Goal: Information Seeking & Learning: Learn about a topic

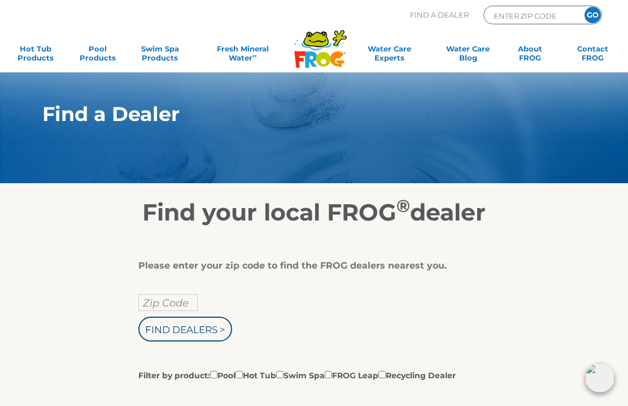
click at [207, 331] on input "Find Dealers >" at bounding box center [185, 328] width 94 height 25
type input "22734"
click at [592, 15] on input "GO" at bounding box center [593, 15] width 16 height 16
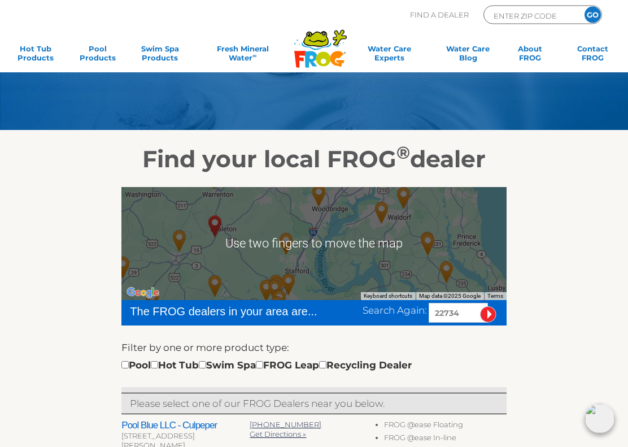
scroll to position [53, 0]
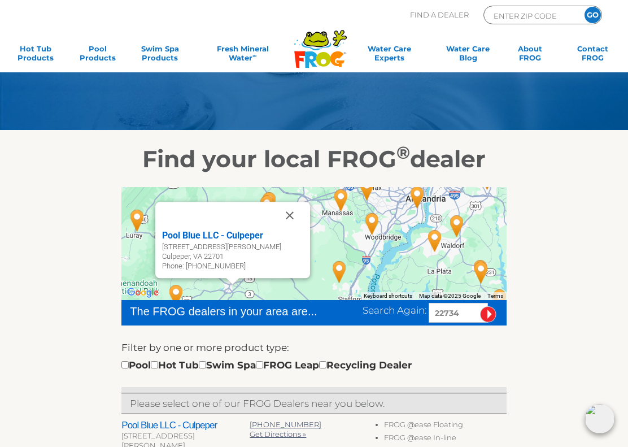
click at [291, 215] on button "Close" at bounding box center [289, 215] width 27 height 27
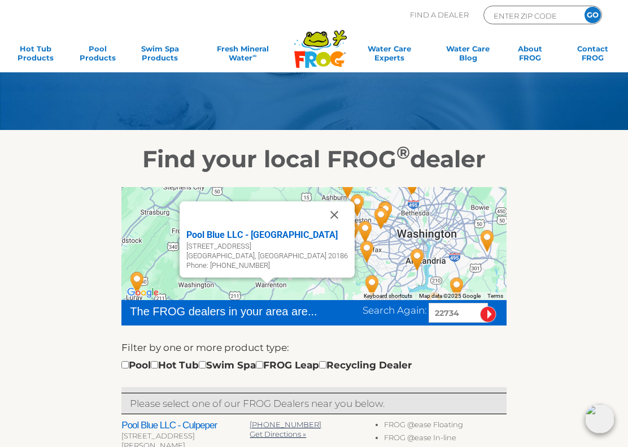
click at [321, 217] on button "Close" at bounding box center [334, 214] width 27 height 27
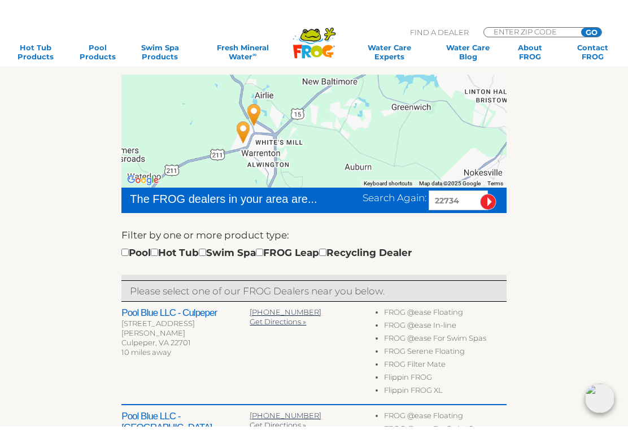
scroll to position [188, 0]
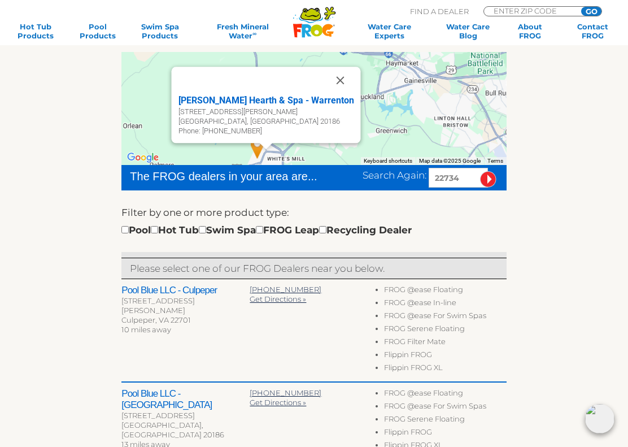
click at [326, 75] on button "Close" at bounding box center [339, 80] width 27 height 27
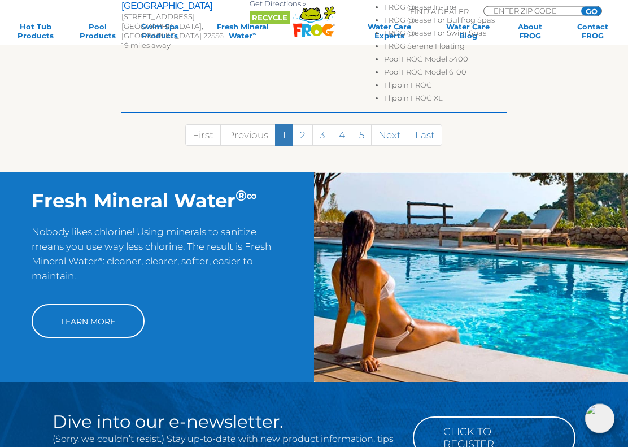
scroll to position [860, 0]
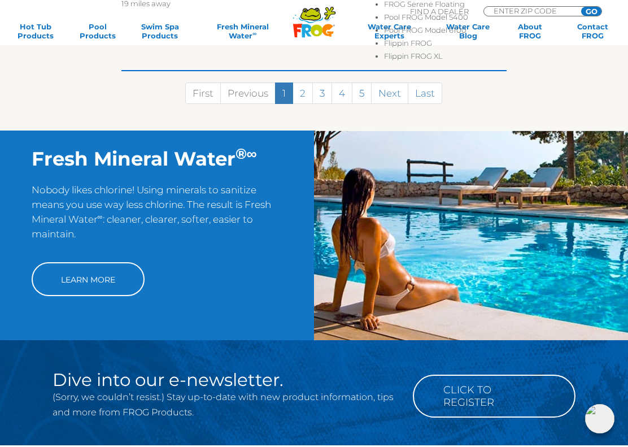
click at [118, 265] on link "Learn More" at bounding box center [88, 279] width 113 height 34
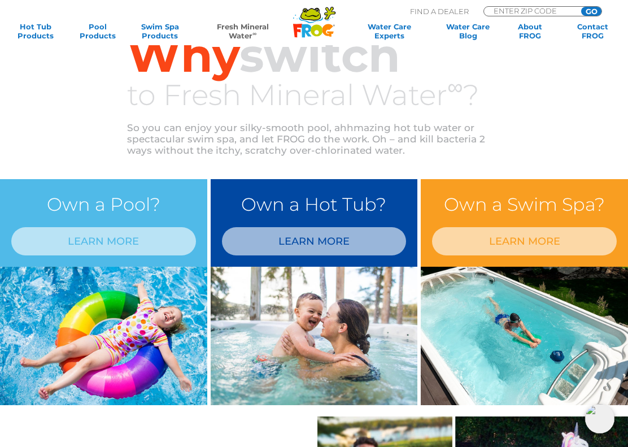
scroll to position [373, 0]
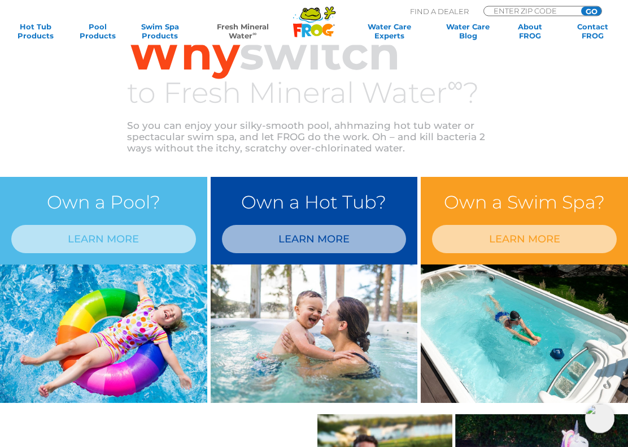
click at [358, 238] on link "LEARN MORE" at bounding box center [314, 239] width 185 height 28
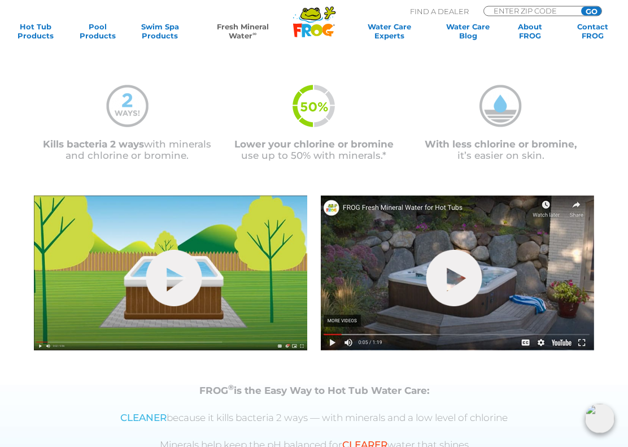
scroll to position [240, 0]
click at [450, 288] on link "hide-me" at bounding box center [454, 278] width 56 height 56
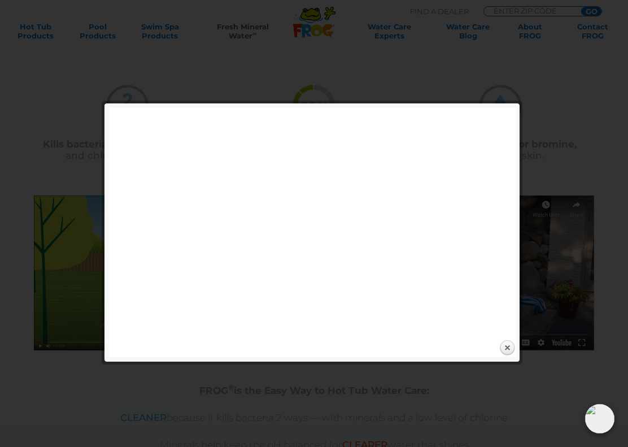
click at [510, 348] on link "Close" at bounding box center [507, 347] width 17 height 17
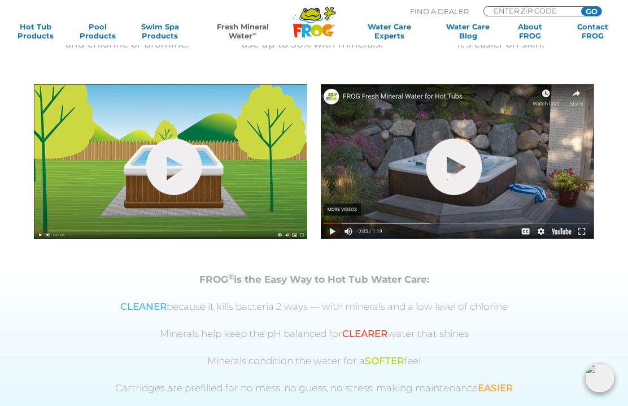
scroll to position [350, 0]
